Goal: Obtain resource: Download file/media

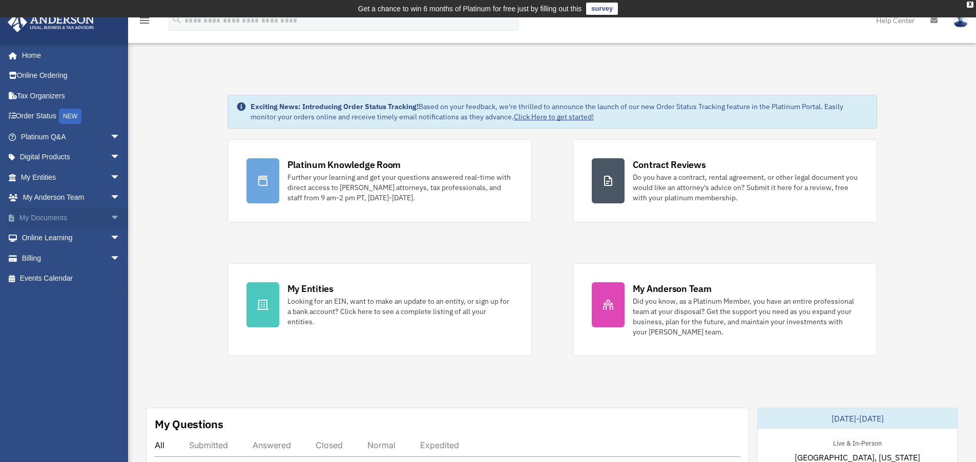
click at [56, 214] on link "My Documents arrow_drop_down" at bounding box center [71, 218] width 129 height 20
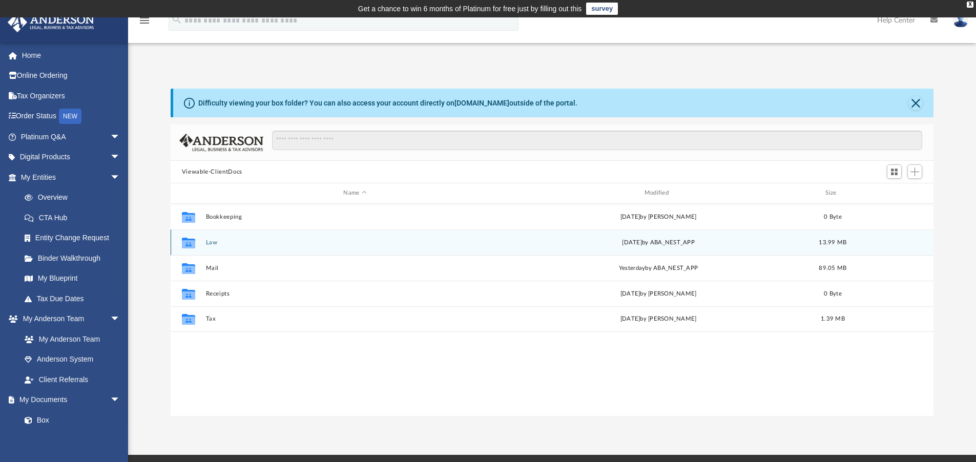
scroll to position [225, 755]
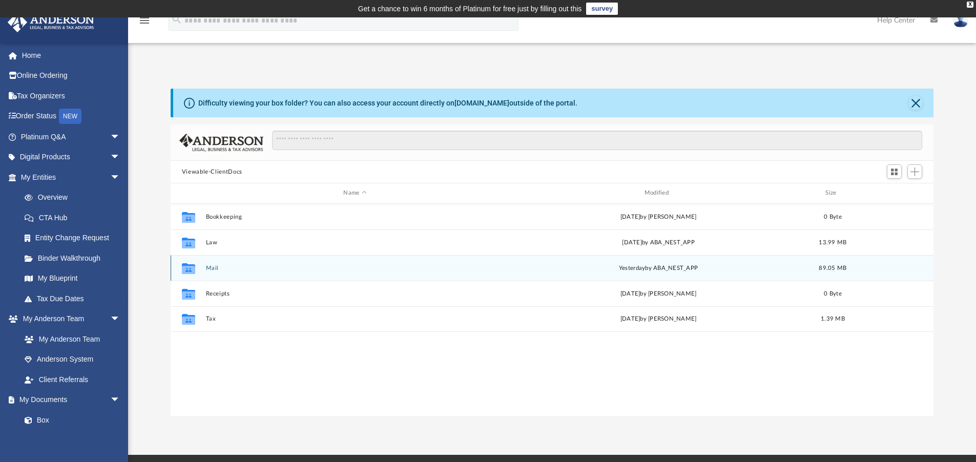
click at [207, 264] on div "Collaborated Folder Mail [DATE] by ABA_NEST_APP 89.05 MB" at bounding box center [552, 268] width 763 height 26
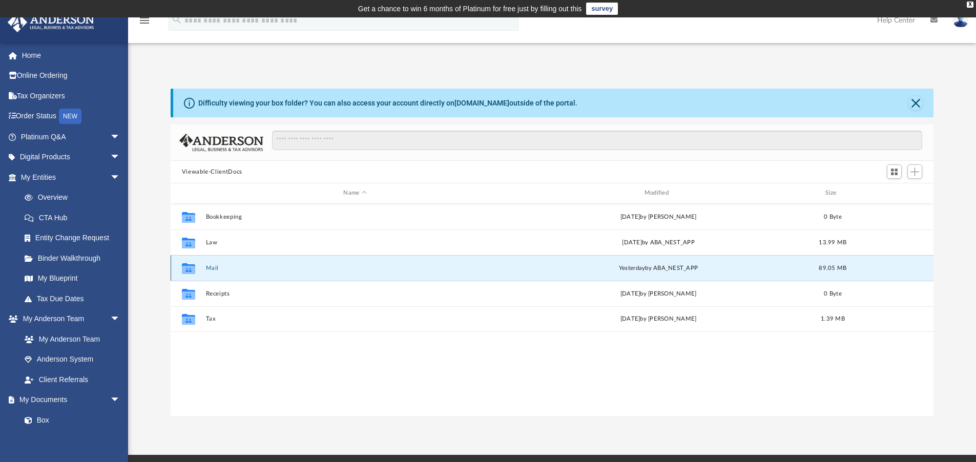
click at [210, 266] on button "Mail" at bounding box center [354, 268] width 299 height 7
click at [666, 262] on div "Collaborated Folder Mail [DATE] by ABA_NEST_APP 89.05 MB" at bounding box center [552, 268] width 763 height 26
click at [688, 271] on div "[DATE] by ABA_NEST_APP" at bounding box center [658, 267] width 299 height 9
click at [686, 270] on div "[DATE] by ABA_NEST_APP" at bounding box center [658, 267] width 299 height 9
click at [185, 271] on icon "grid" at bounding box center [188, 269] width 13 height 8
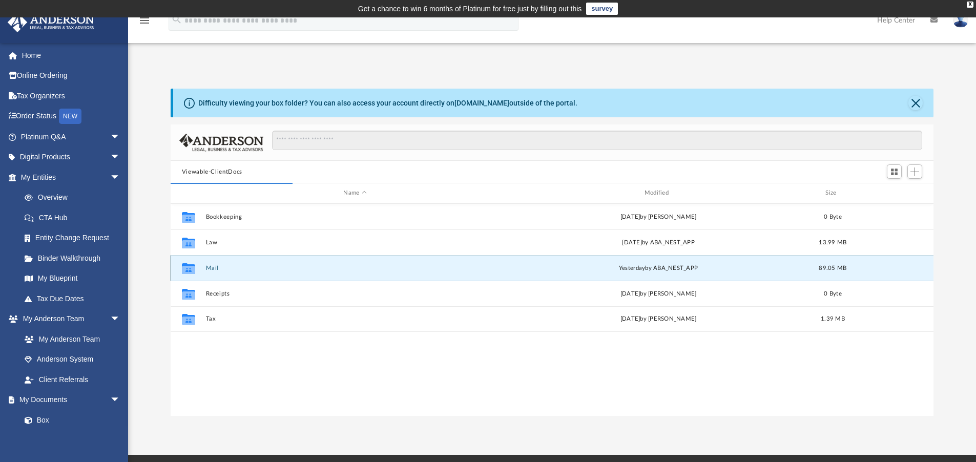
click at [212, 266] on button "Mail" at bounding box center [354, 268] width 299 height 7
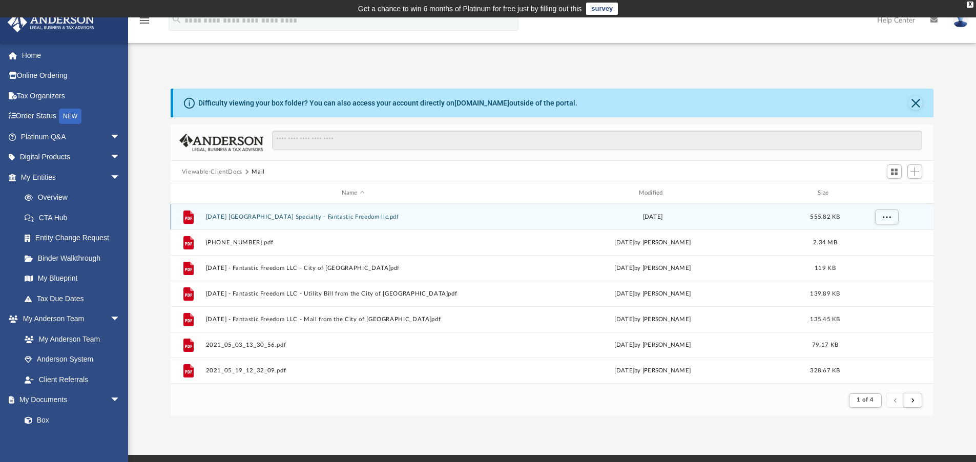
scroll to position [194, 755]
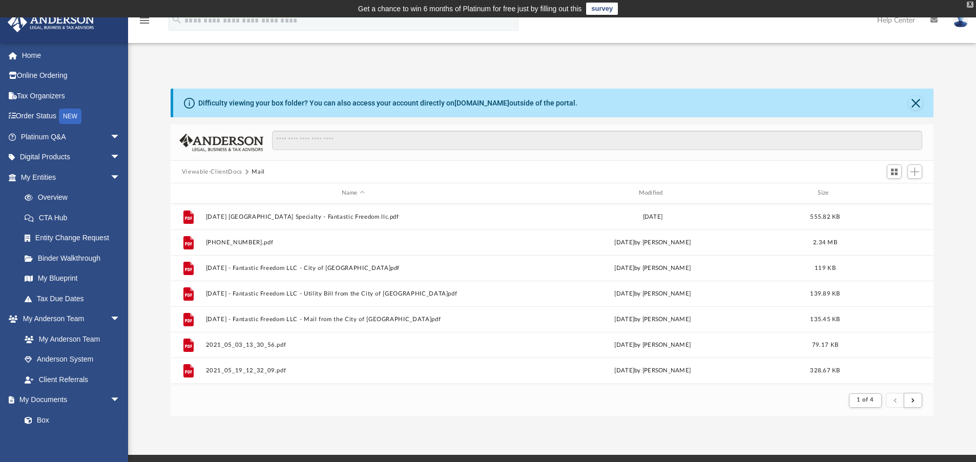
click at [967, 4] on div "X" at bounding box center [970, 5] width 7 height 6
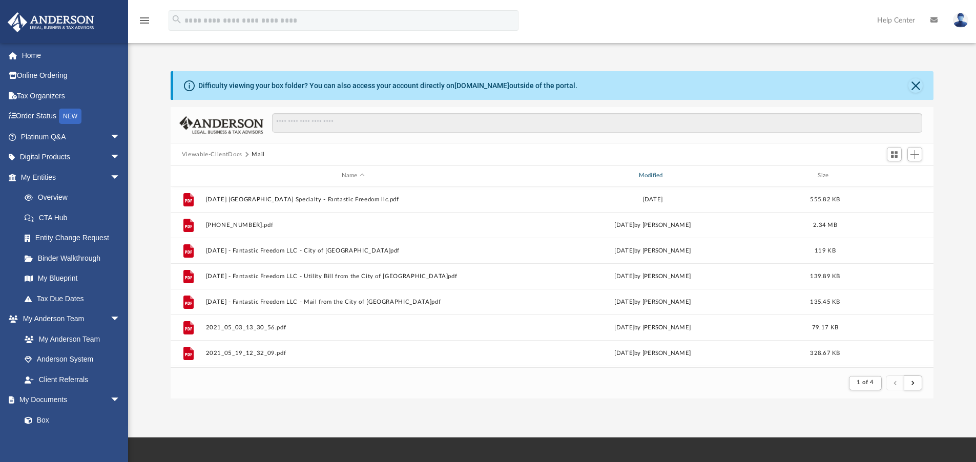
click at [655, 175] on div "Modified" at bounding box center [652, 175] width 295 height 9
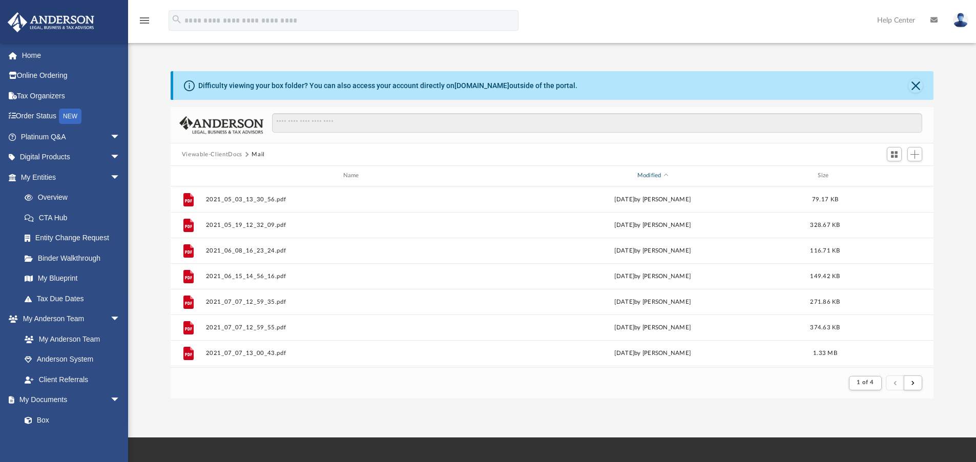
click at [649, 176] on div "Modified" at bounding box center [652, 175] width 295 height 9
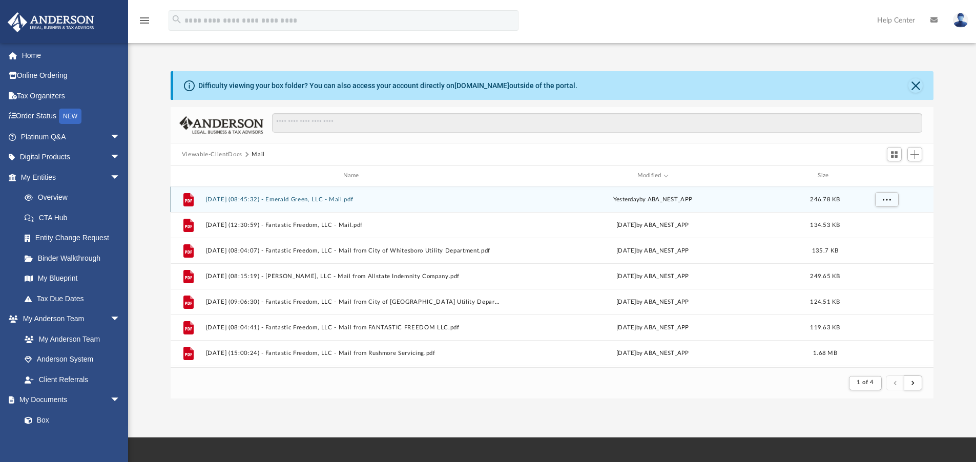
click at [294, 194] on div "File [DATE] (08:45:32) - Emerald Green, LLC - Mail.pdf [DATE] by ABA_NEST_APP 2…" at bounding box center [552, 200] width 763 height 26
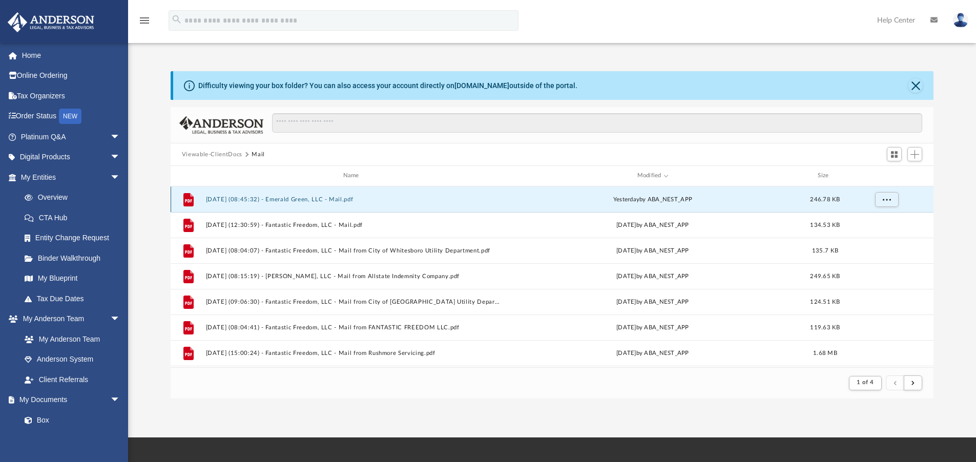
click at [340, 200] on button "[DATE] (08:45:32) - Emerald Green, LLC - Mail.pdf" at bounding box center [352, 199] width 295 height 7
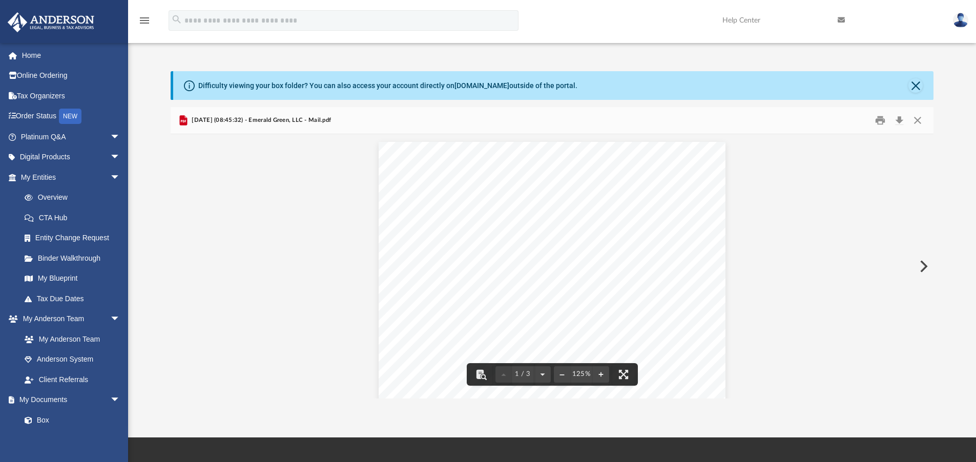
click at [881, 120] on button "Print" at bounding box center [880, 121] width 20 height 16
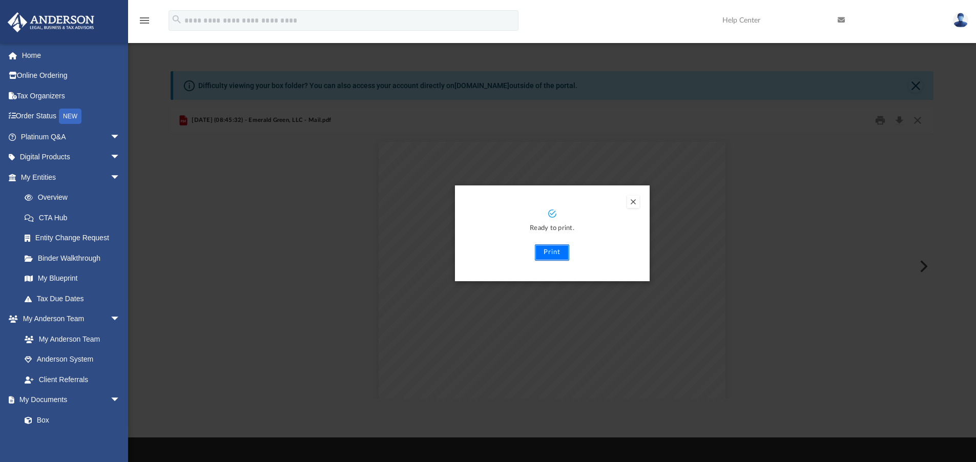
click at [554, 250] on button "Print" at bounding box center [552, 252] width 34 height 16
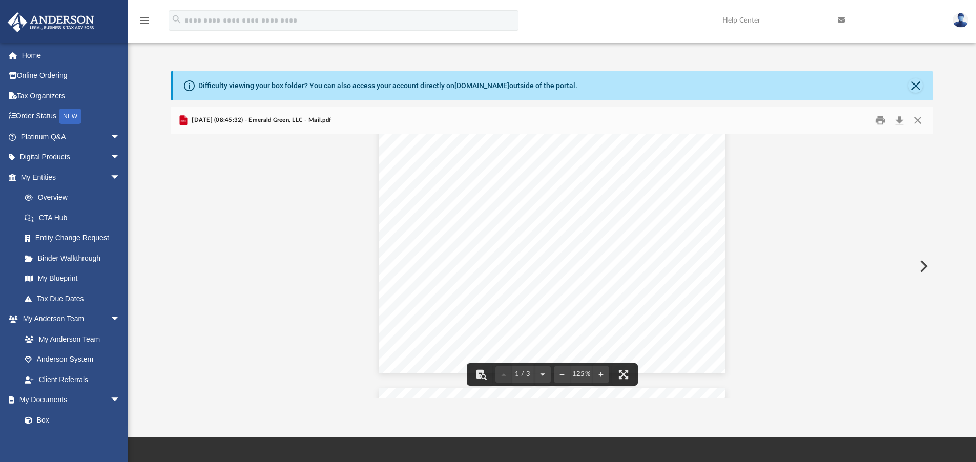
scroll to position [205, 0]
drag, startPoint x: 461, startPoint y: 328, endPoint x: 538, endPoint y: 340, distance: 78.7
click at [538, 340] on div "Page 1" at bounding box center [552, 160] width 347 height 446
